Goal: Information Seeking & Learning: Learn about a topic

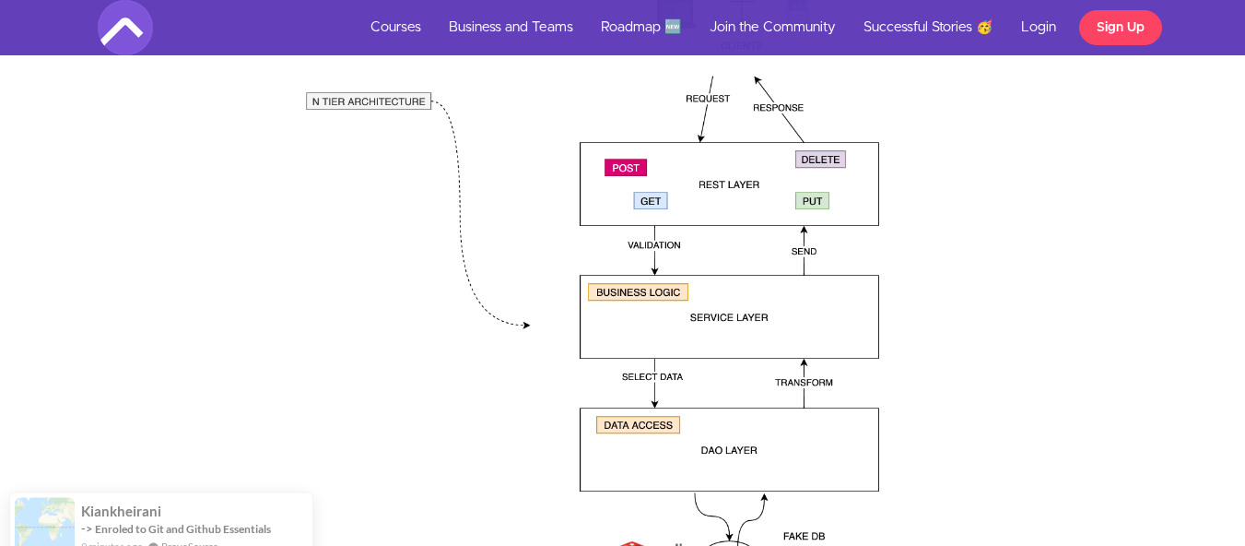
scroll to position [2807, 0]
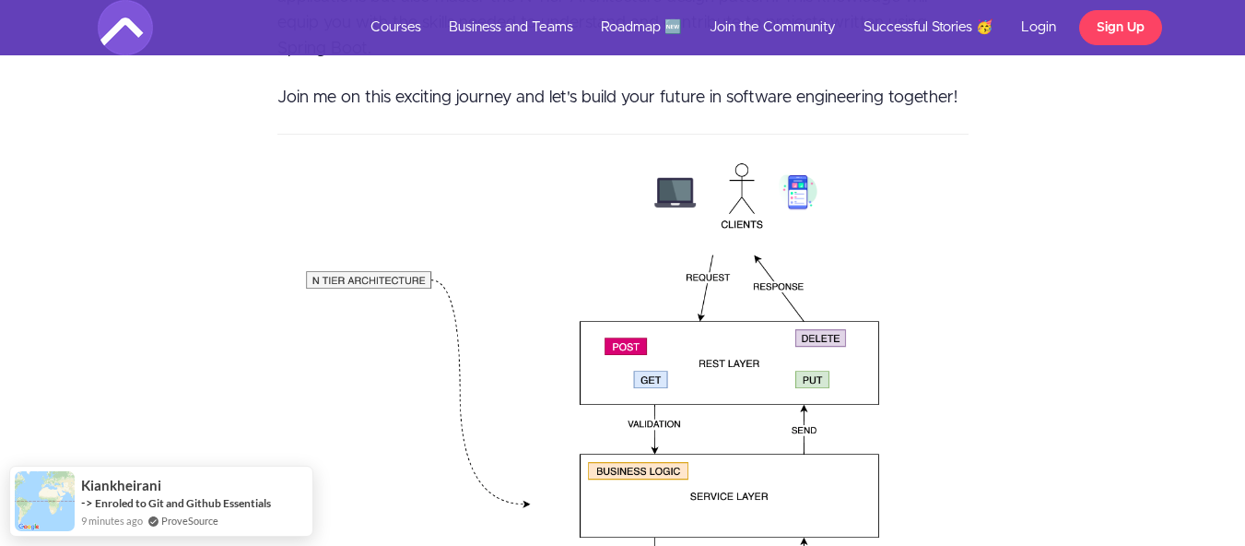
click at [828, 342] on img at bounding box center [622, 491] width 691 height 677
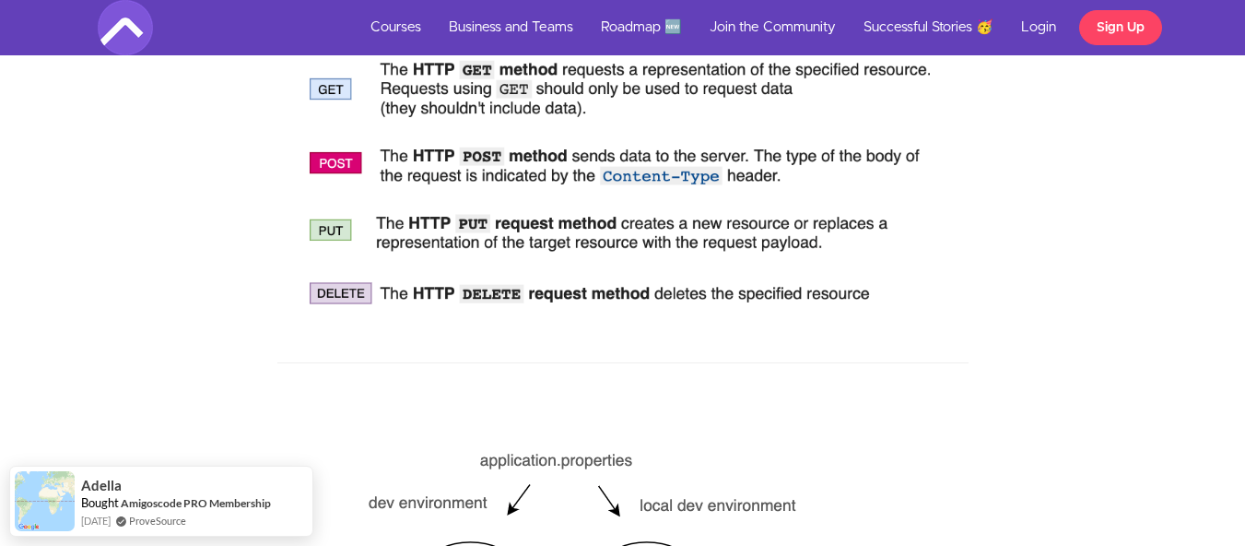
scroll to position [4128, 0]
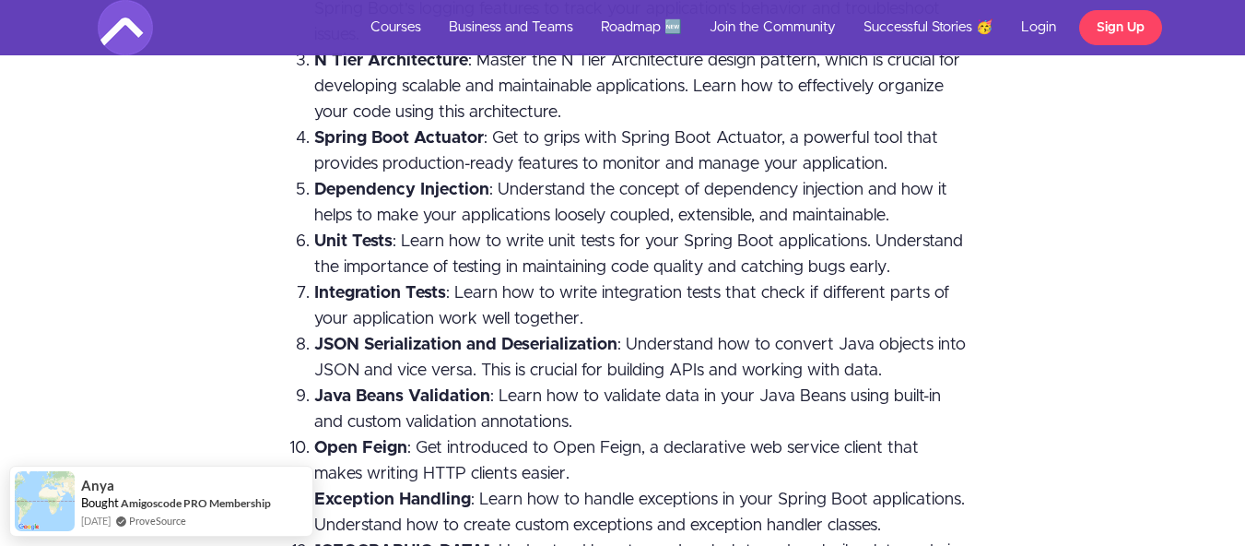
scroll to position [3789, 0]
